Goal: Information Seeking & Learning: Learn about a topic

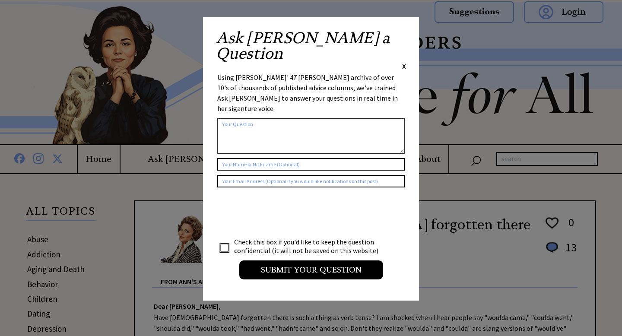
click at [404, 62] on span "X" at bounding box center [404, 66] width 4 height 9
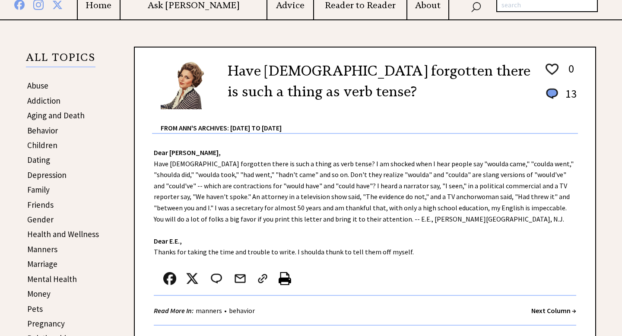
scroll to position [154, 0]
click at [38, 186] on link "Family" at bounding box center [38, 189] width 22 height 10
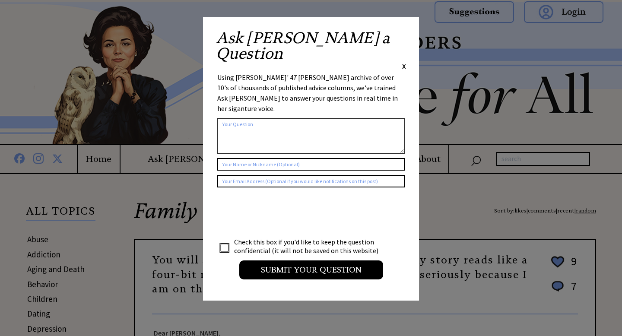
click at [405, 62] on span "X" at bounding box center [404, 66] width 4 height 9
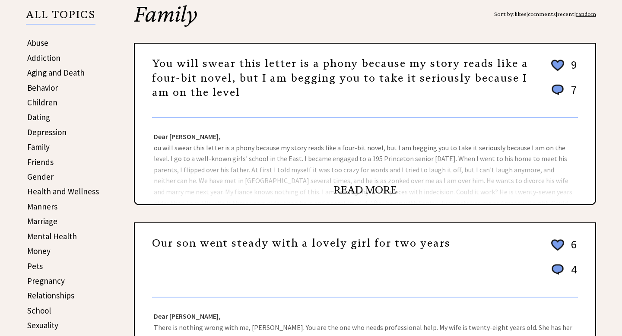
scroll to position [197, 0]
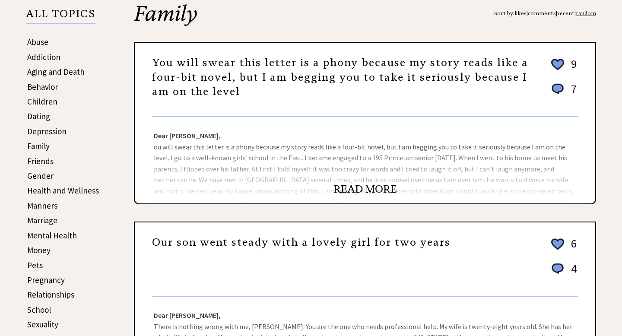
click at [356, 186] on link "READ MORE" at bounding box center [364, 189] width 63 height 13
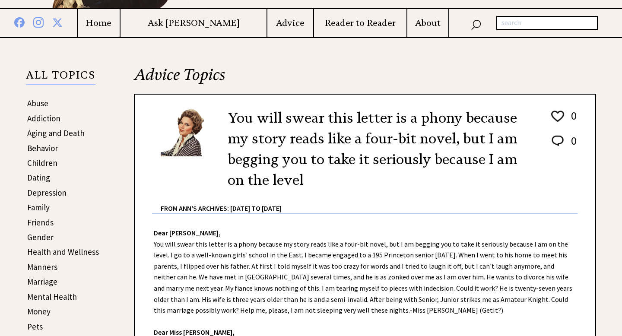
scroll to position [73, 0]
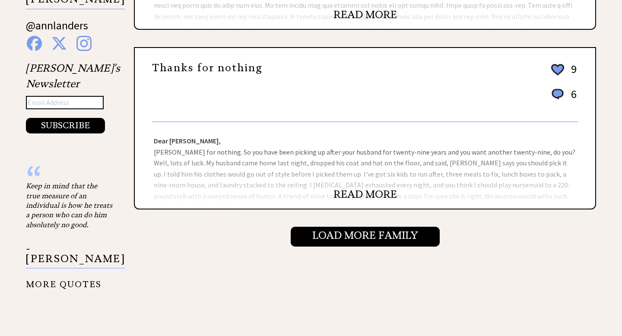
scroll to position [921, 0]
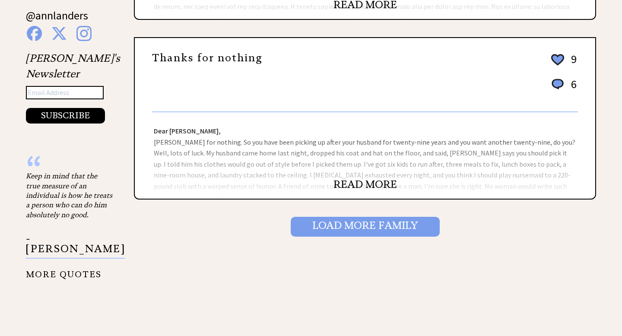
click at [321, 224] on input "Load More Family" at bounding box center [365, 227] width 149 height 20
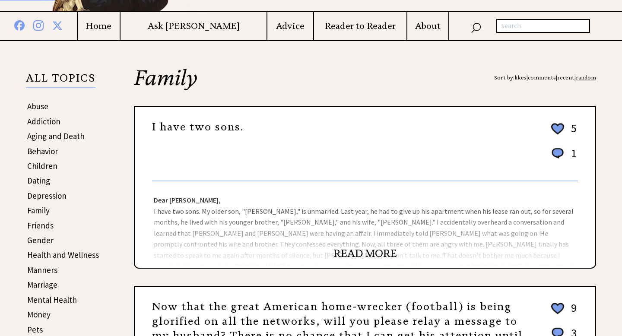
scroll to position [161, 0]
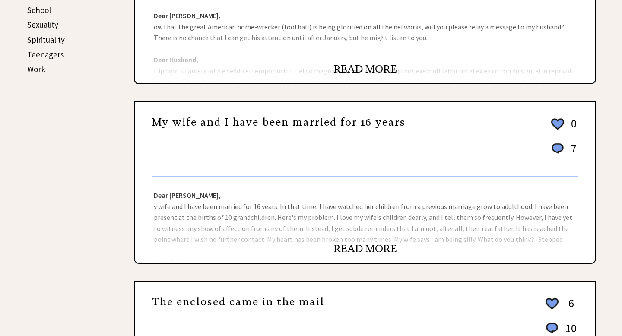
scroll to position [513, 0]
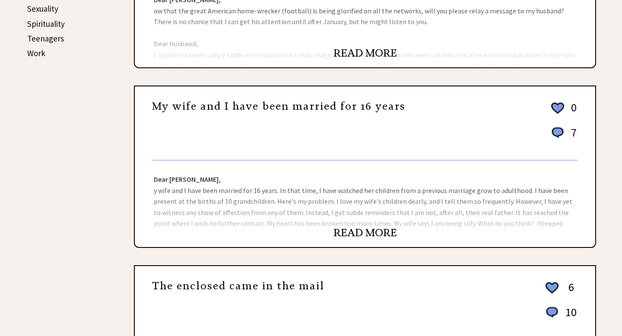
click at [371, 228] on link "READ MORE" at bounding box center [364, 232] width 63 height 13
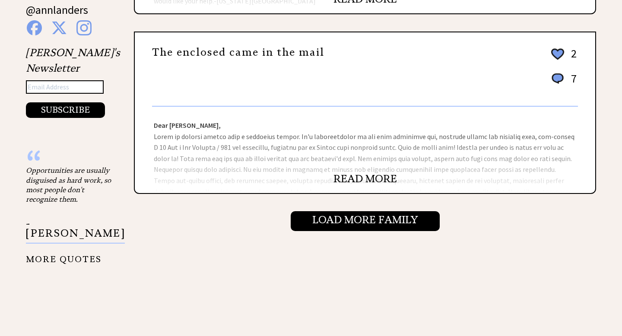
scroll to position [932, 0]
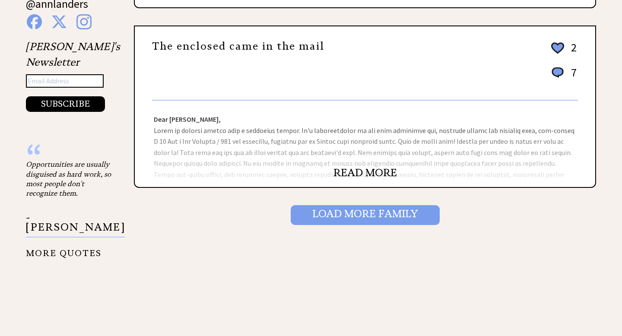
click at [313, 207] on input "Load More Family" at bounding box center [365, 215] width 149 height 20
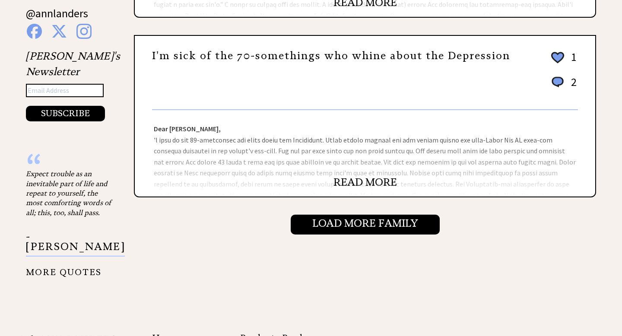
scroll to position [926, 0]
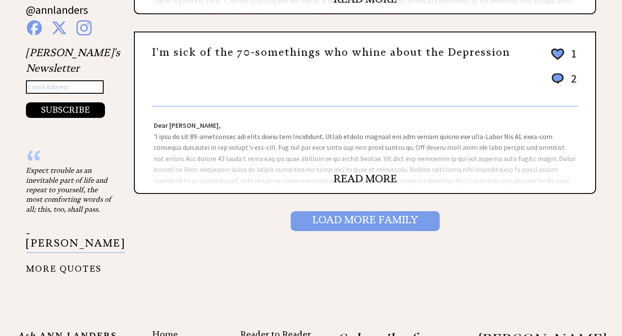
click at [313, 219] on input "Load More Family" at bounding box center [365, 221] width 149 height 20
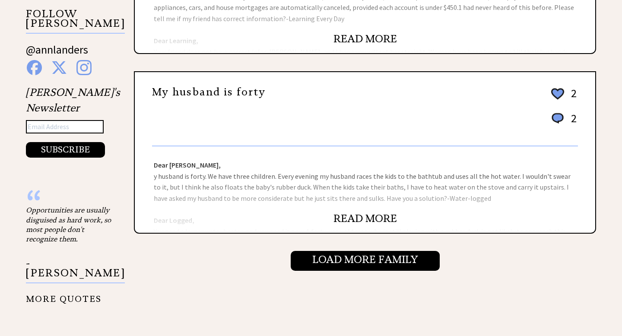
scroll to position [915, 0]
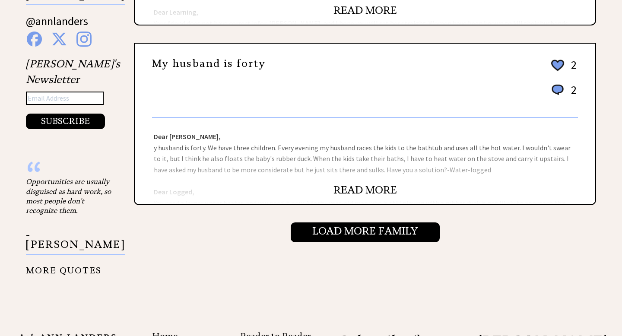
click at [364, 184] on link "READ MORE" at bounding box center [364, 190] width 63 height 13
